Goal: Find specific page/section: Find specific page/section

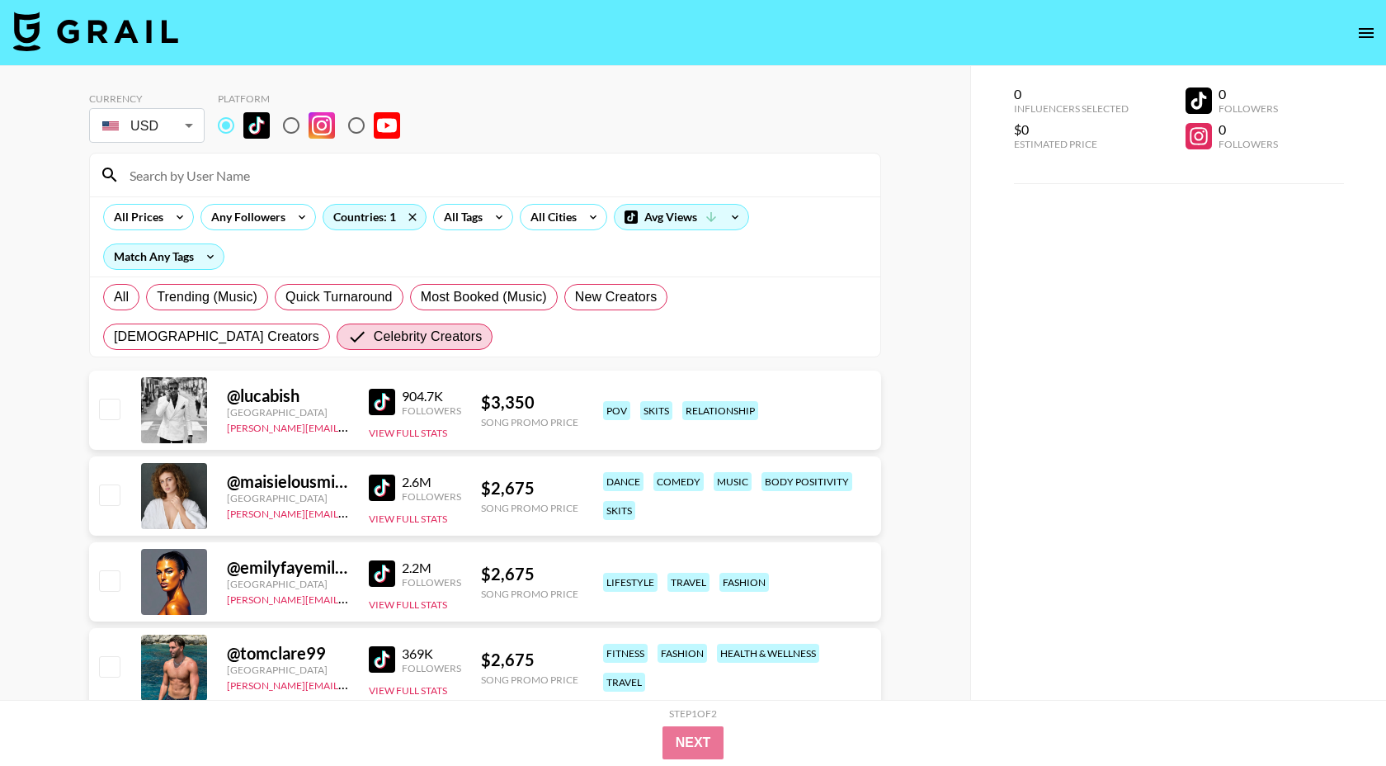
click at [300, 176] on input at bounding box center [495, 175] width 751 height 26
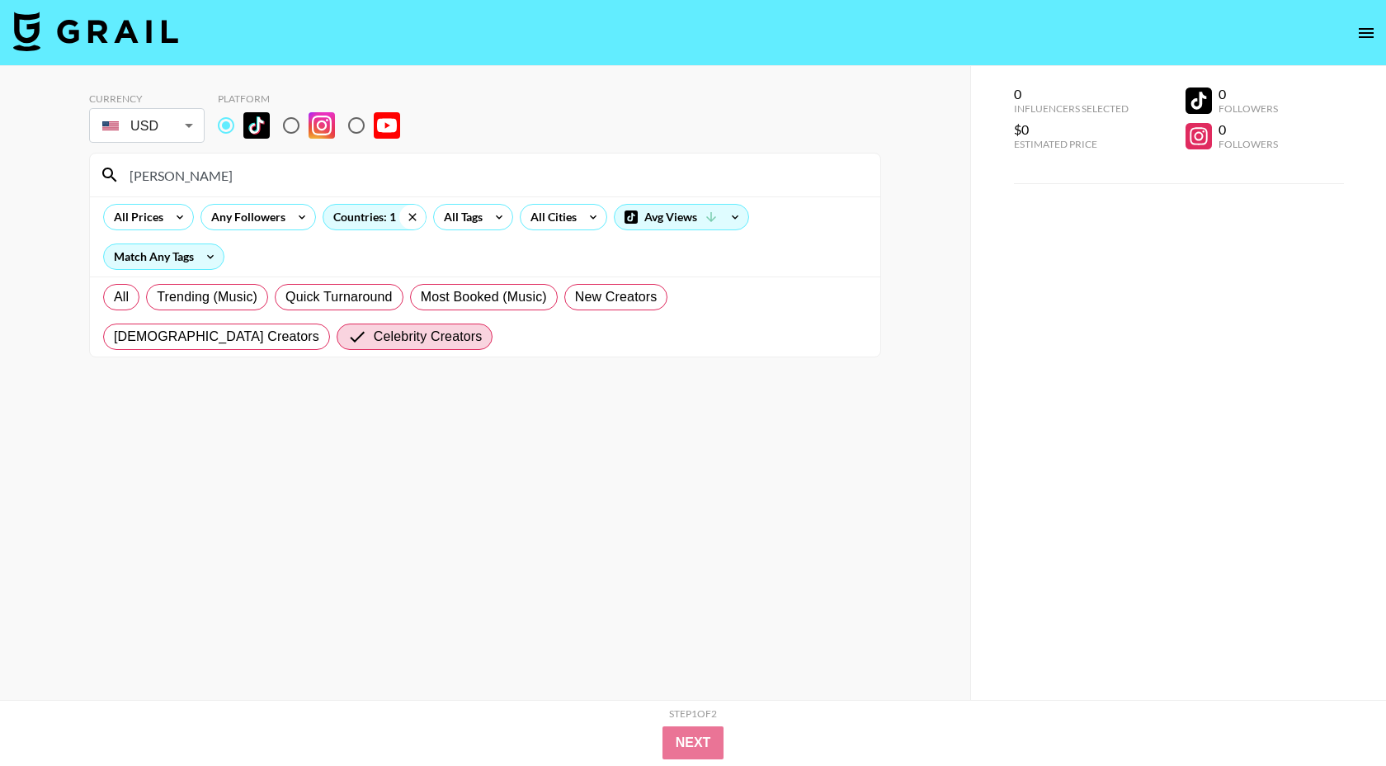
type input "[PERSON_NAME]"
click at [413, 219] on icon at bounding box center [412, 216] width 7 height 7
click at [127, 301] on span "All" at bounding box center [121, 297] width 15 height 20
click at [114, 297] on input "All" at bounding box center [114, 297] width 0 height 0
radio input "true"
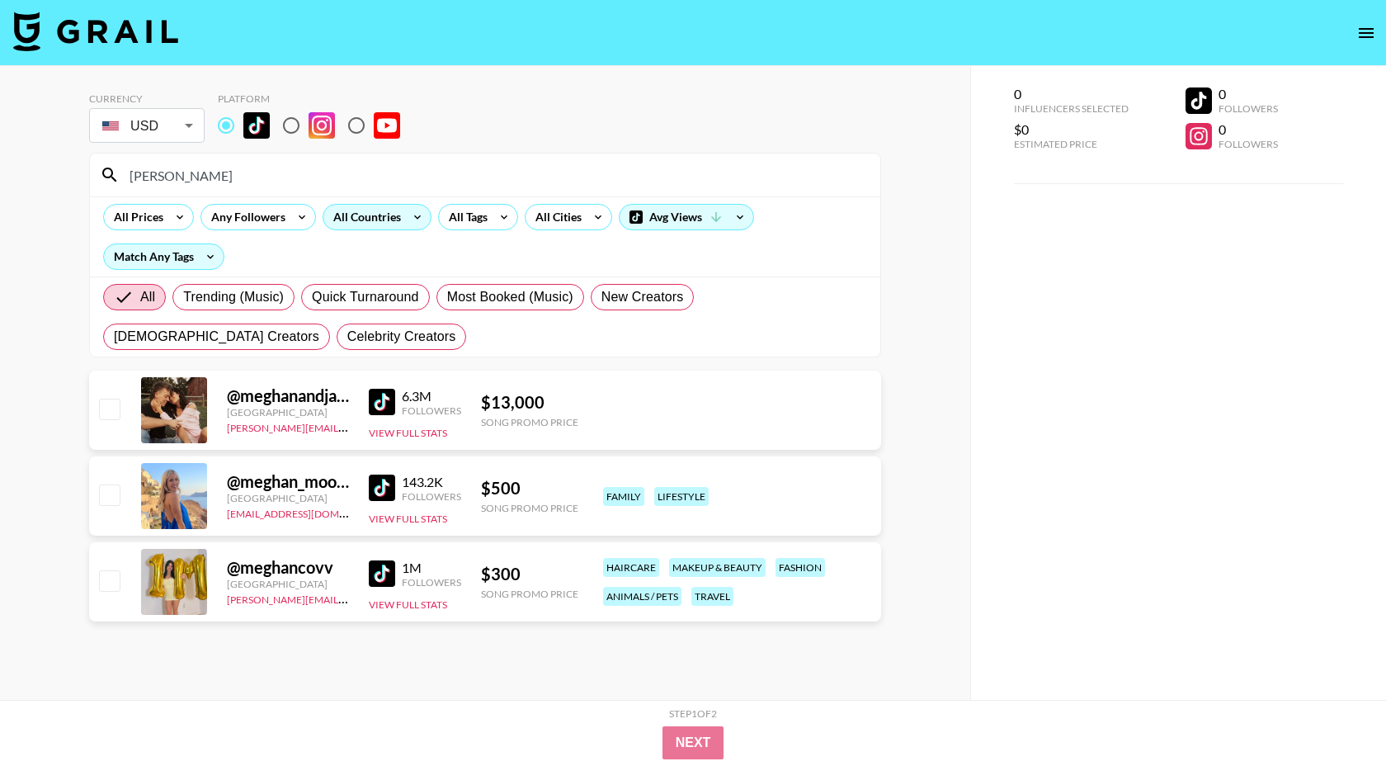
click at [191, 180] on input "[PERSON_NAME]" at bounding box center [495, 175] width 751 height 26
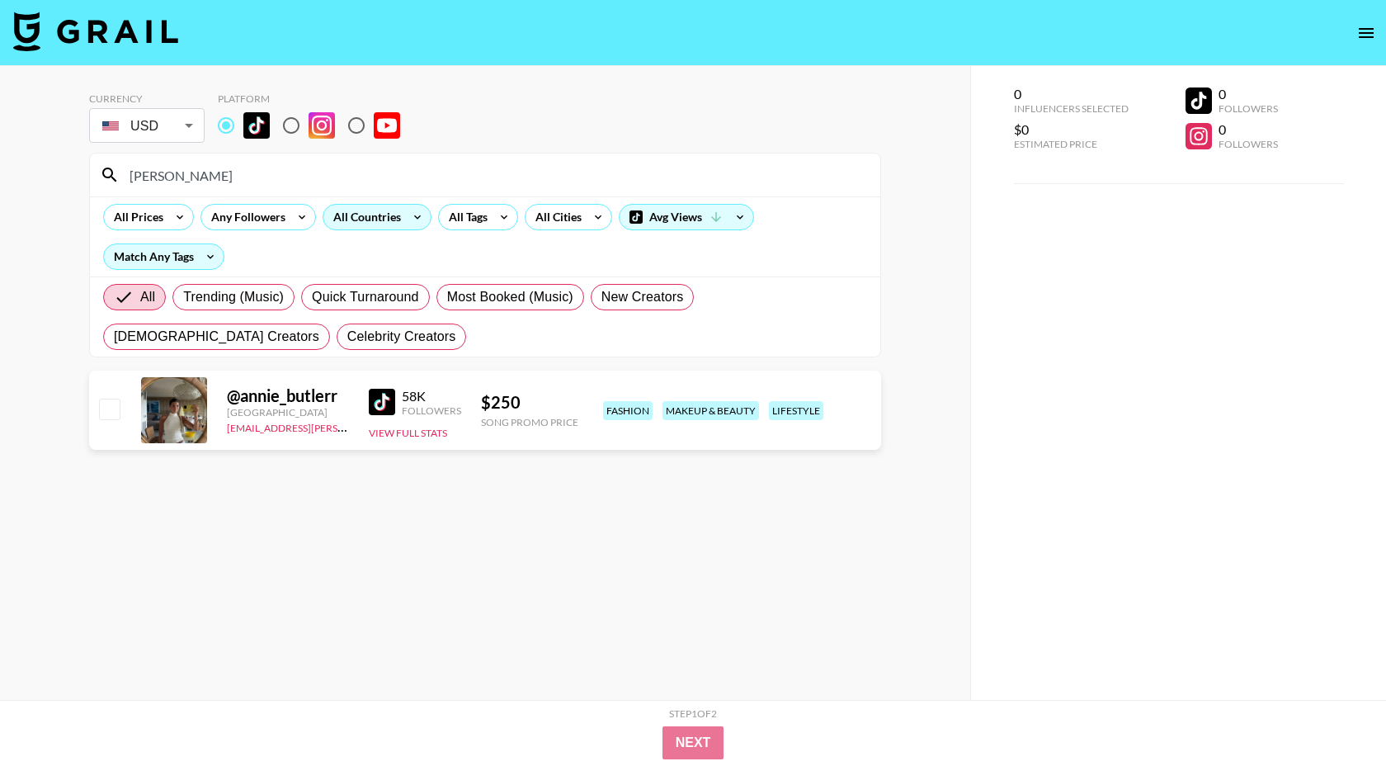
type input "[PERSON_NAME]"
